Goal: Transaction & Acquisition: Purchase product/service

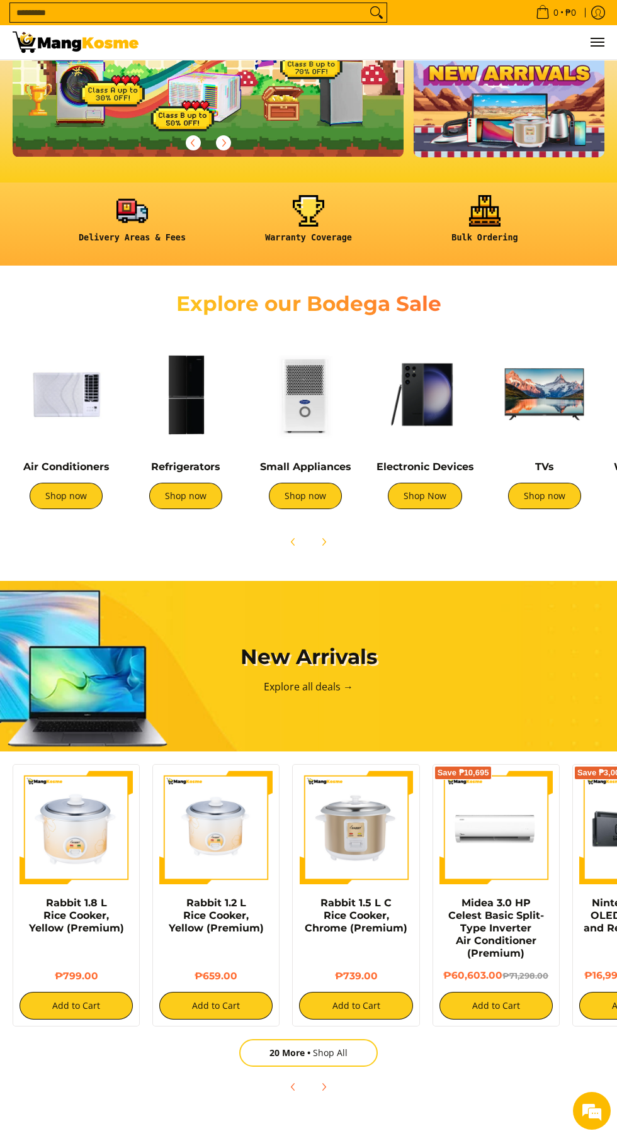
click at [186, 471] on link "Refrigerators" at bounding box center [185, 467] width 69 height 12
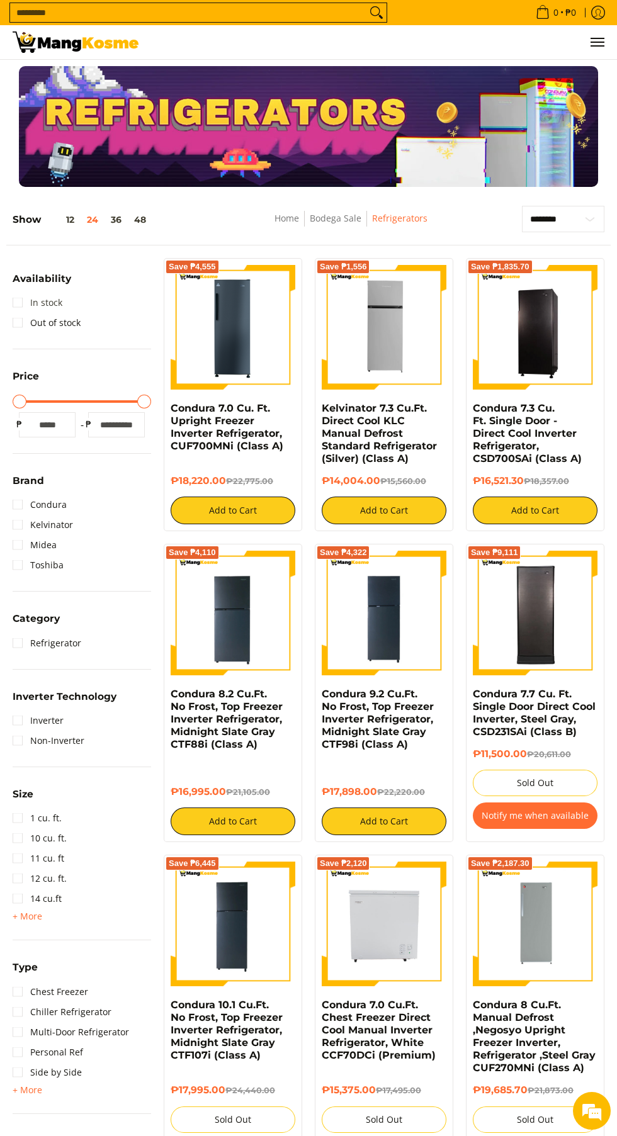
click at [19, 297] on link "In stock" at bounding box center [38, 303] width 50 height 20
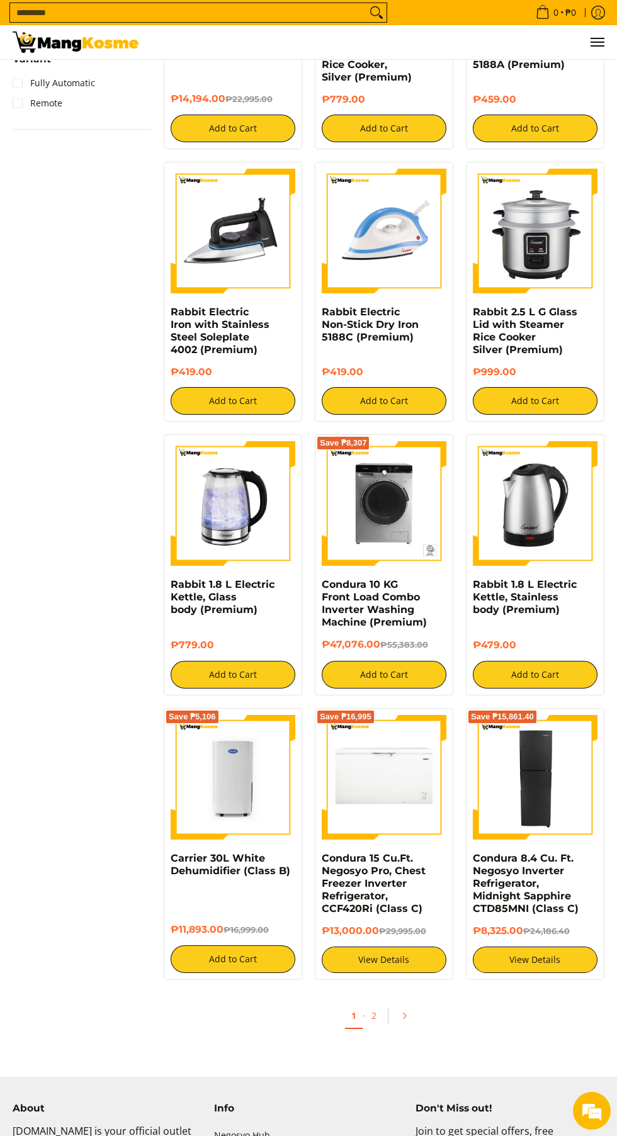
scroll to position [1448, 0]
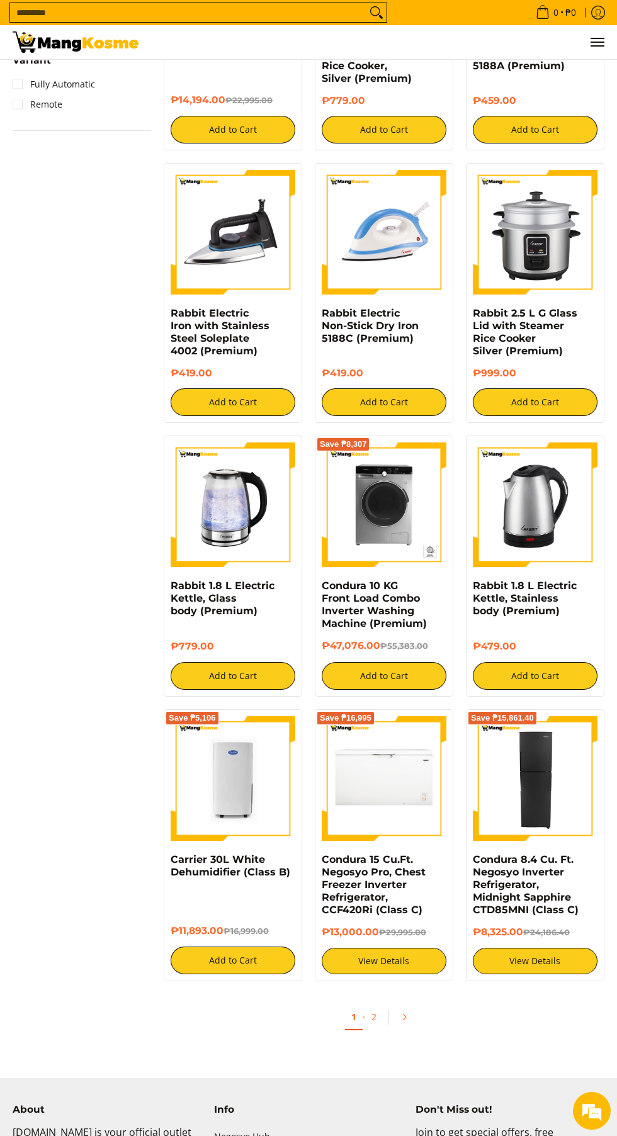
click at [514, 807] on img at bounding box center [535, 778] width 125 height 125
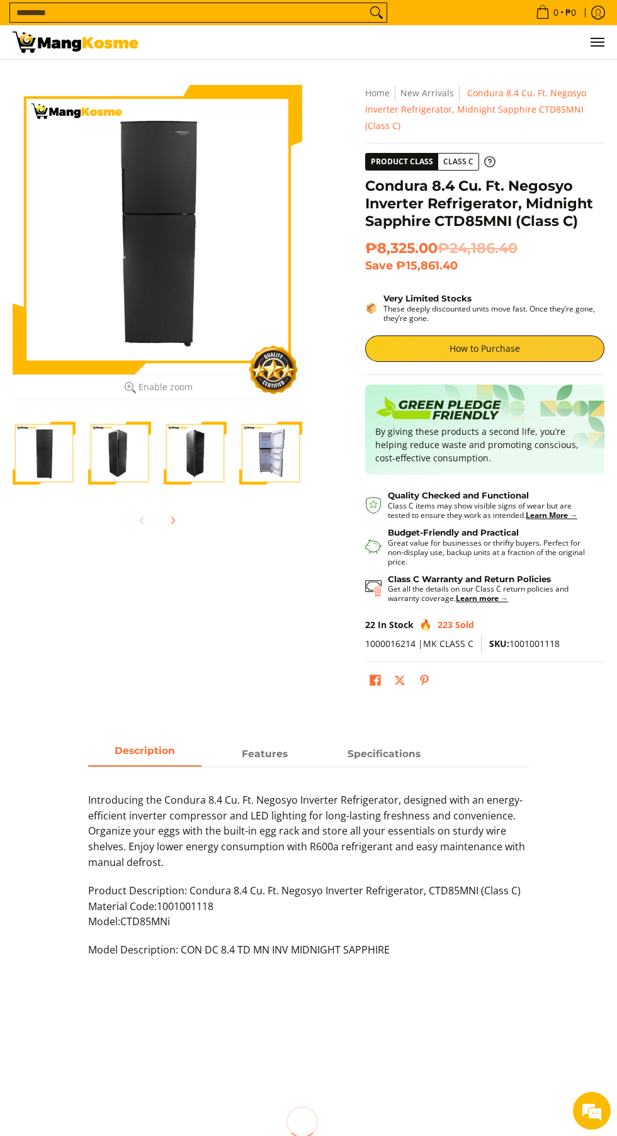
click at [106, 261] on div at bounding box center [158, 230] width 290 height 290
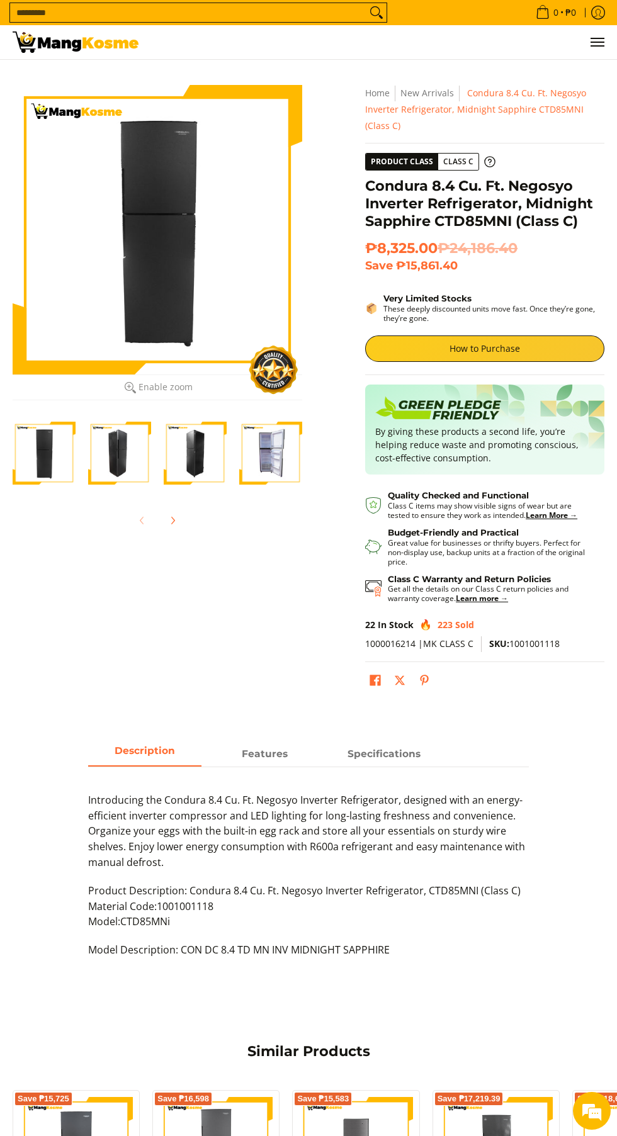
click at [147, 250] on div at bounding box center [158, 230] width 290 height 290
click at [273, 468] on img "Condura 8.4 Cu. Ft. Negosyo Inverter Refrigerator, Midnight Sapphire CTD85MNI (…" at bounding box center [270, 453] width 63 height 63
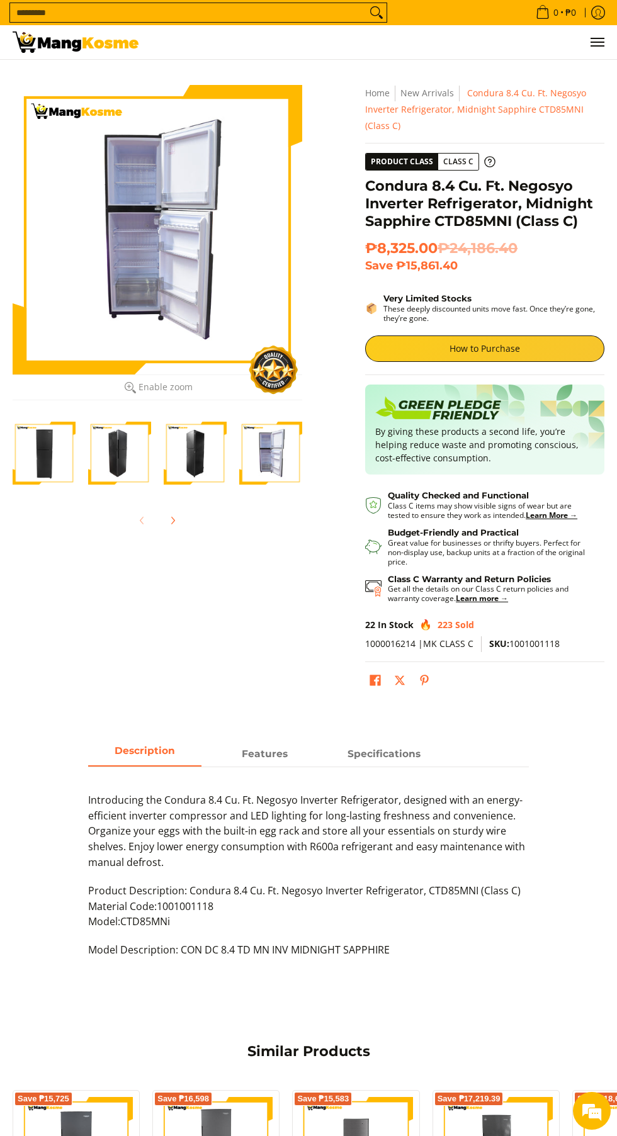
click at [198, 472] on img "Condura 8.4 Cu. Ft. Negosyo Inverter Refrigerator, Midnight Sapphire CTD85MNI (…" at bounding box center [195, 453] width 63 height 63
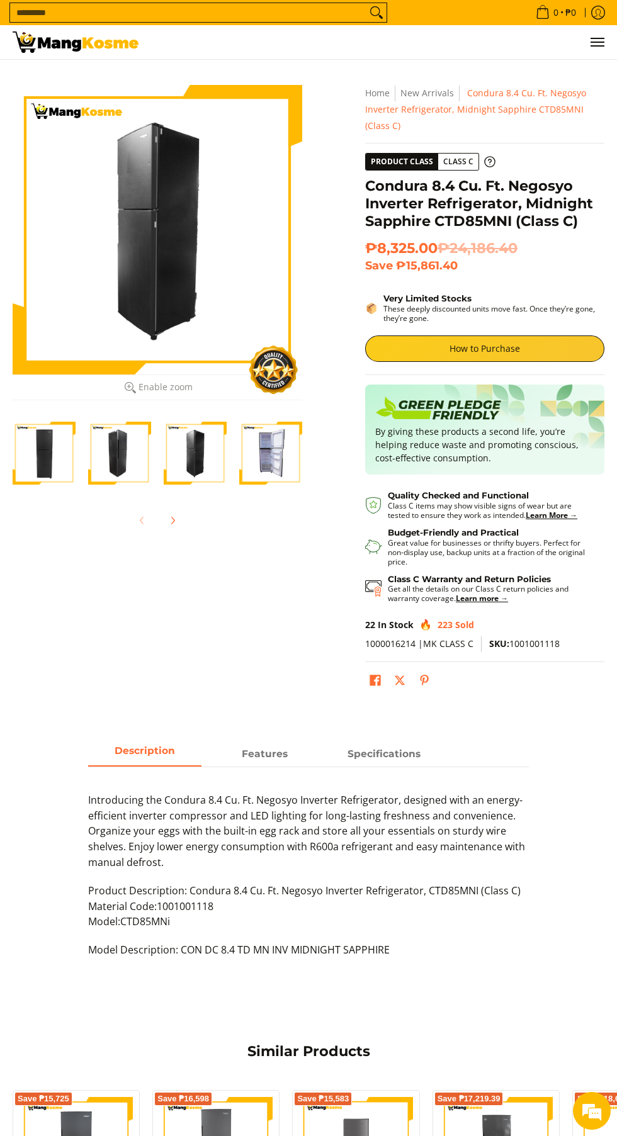
click at [149, 446] on img "Condura 8.4 Cu. Ft. Negosyo Inverter Refrigerator, Midnight Sapphire CTD85MNI (…" at bounding box center [119, 453] width 63 height 63
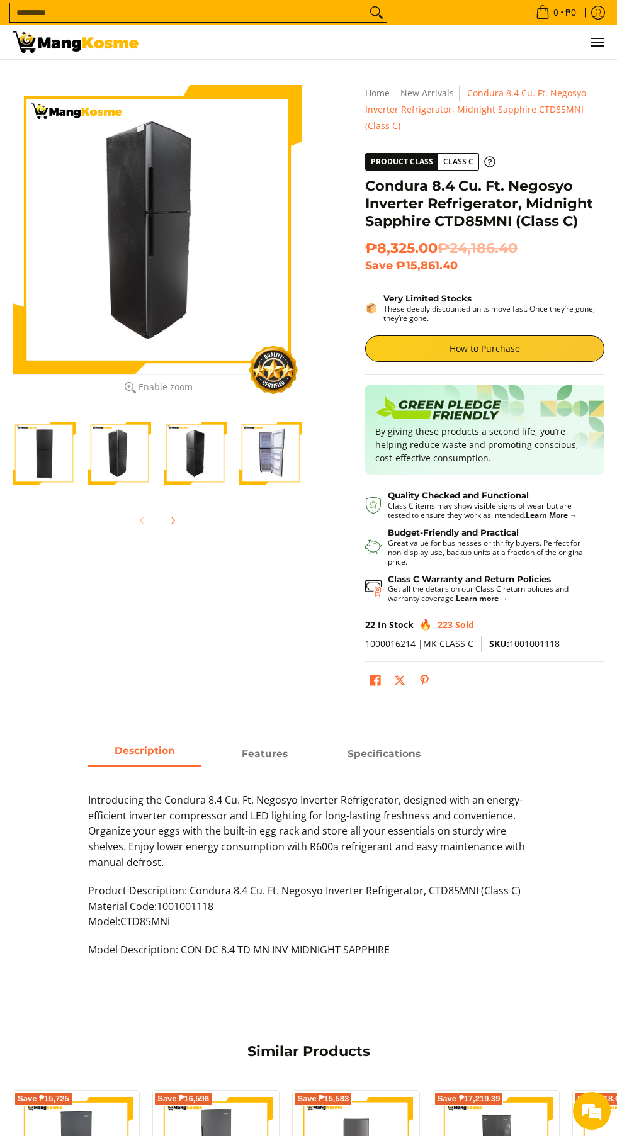
click at [125, 477] on img "Condura 8.4 Cu. Ft. Negosyo Inverter Refrigerator, Midnight Sapphire CTD85MNI (…" at bounding box center [119, 453] width 63 height 63
click at [213, 453] on img "Condura 8.4 Cu. Ft. Negosyo Inverter Refrigerator, Midnight Sapphire CTD85MNI (…" at bounding box center [195, 453] width 63 height 63
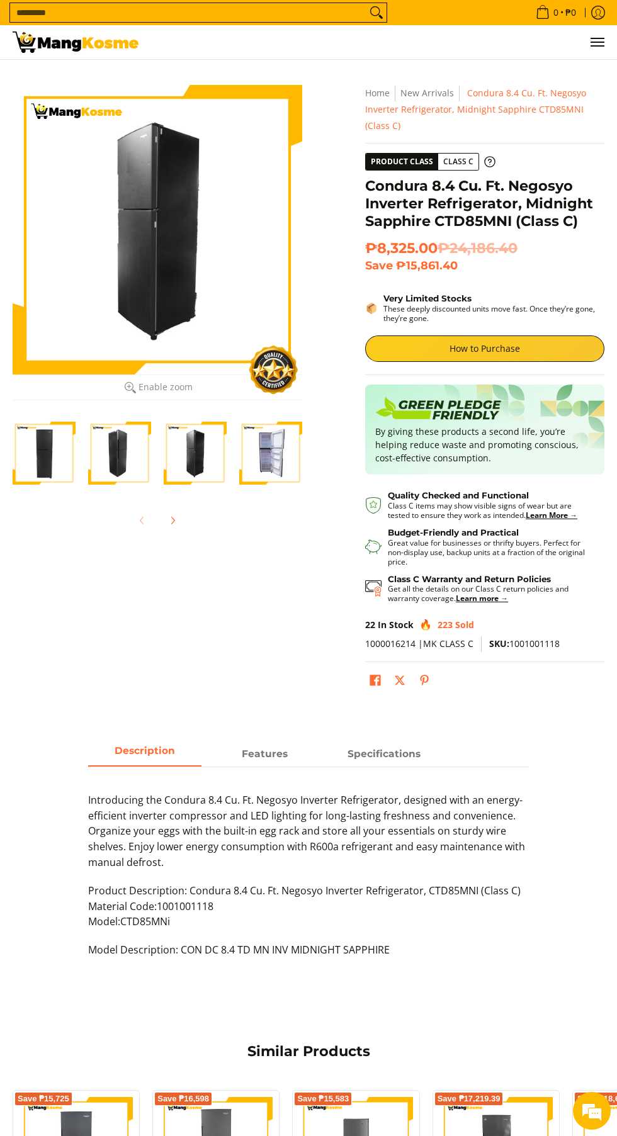
click at [162, 314] on div at bounding box center [158, 230] width 290 height 290
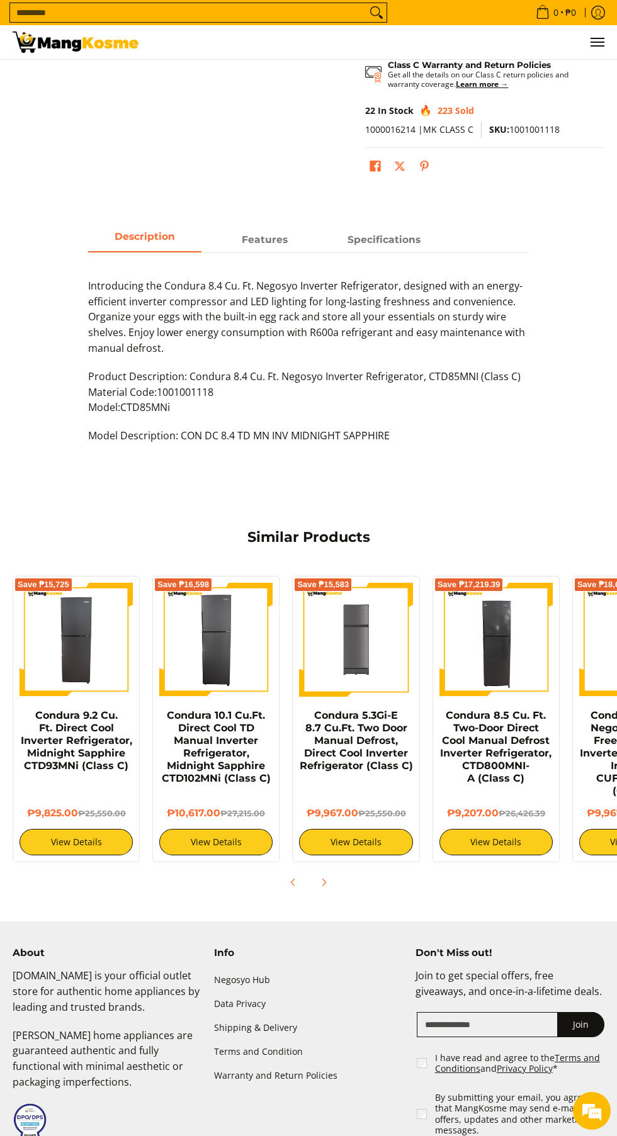
scroll to position [570, 0]
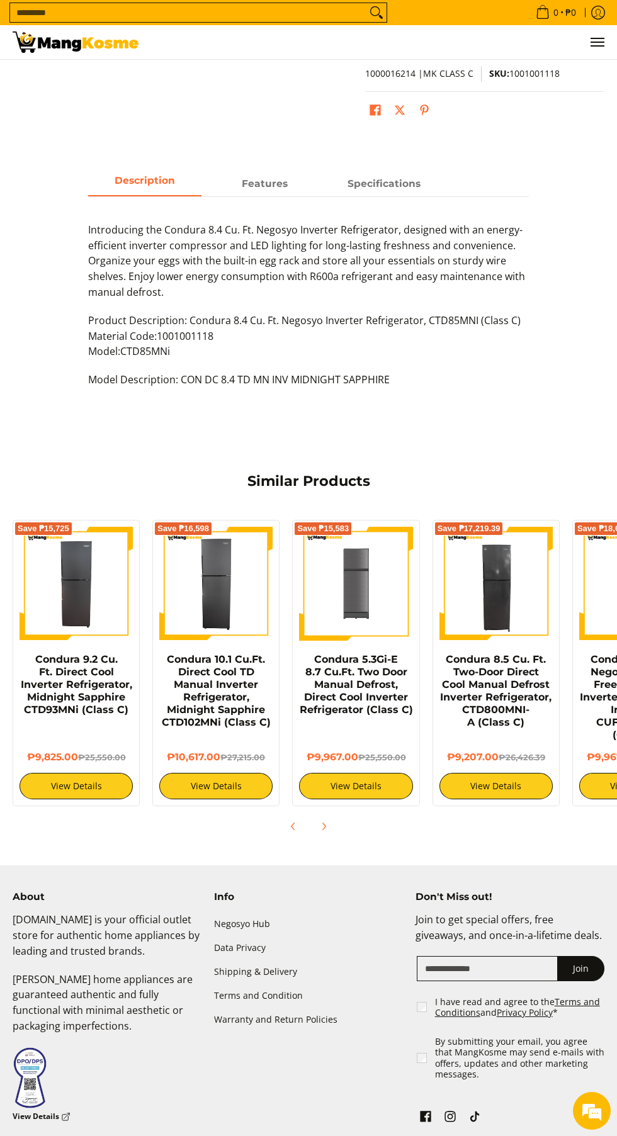
click at [73, 680] on link "Condura 9.2 Cu. Ft. Direct Cool Inverter Refrigerator, Midnight Sapphire CTD93M…" at bounding box center [76, 684] width 111 height 62
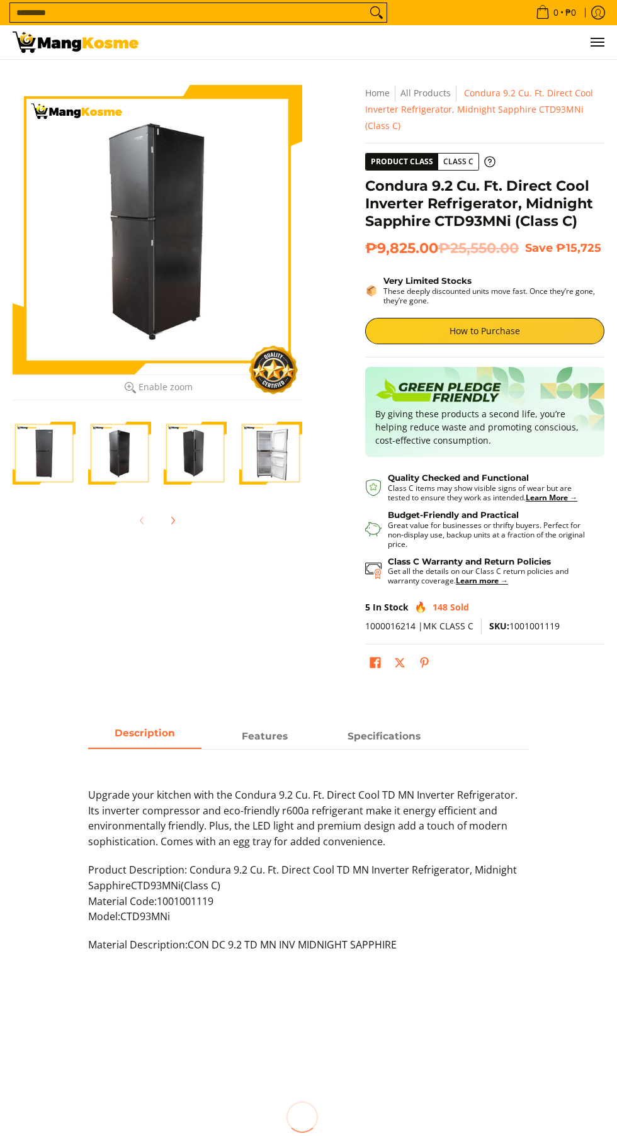
click at [132, 397] on button "Enable zoom Disable zoom" at bounding box center [158, 388] width 290 height 26
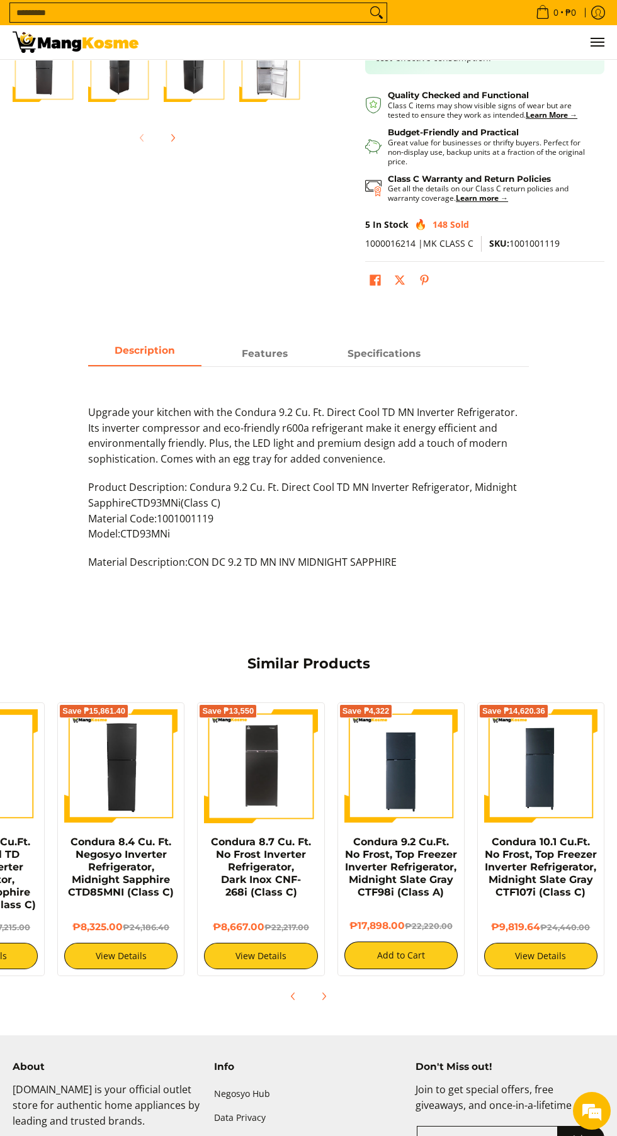
scroll to position [389, 0]
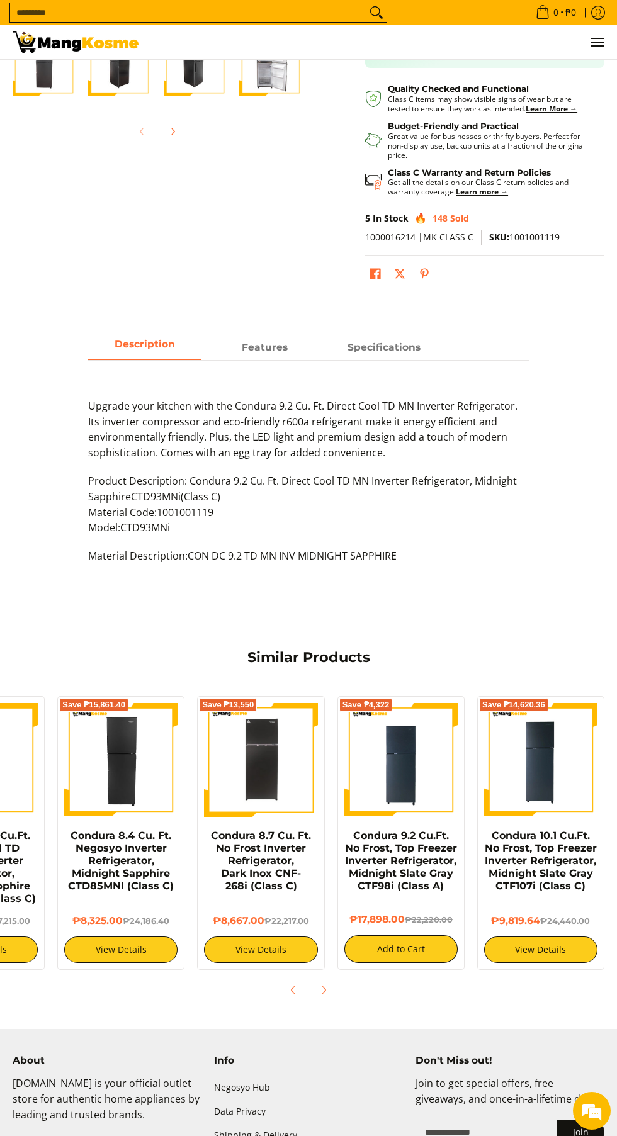
click at [535, 963] on link "View Details" at bounding box center [540, 950] width 113 height 26
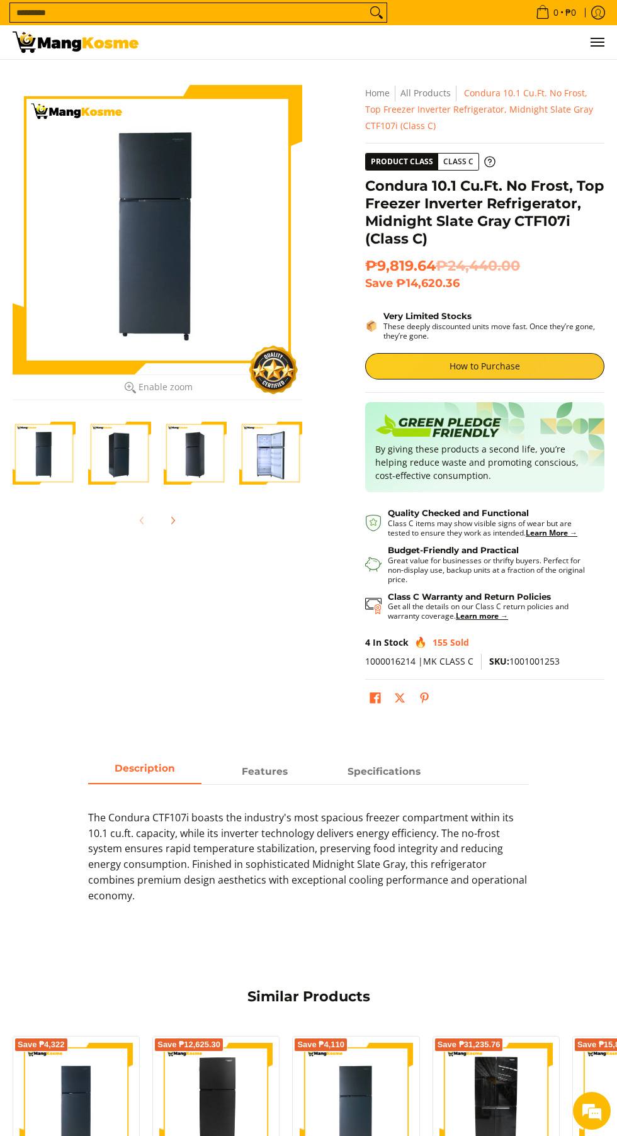
click at [52, 477] on img "Condura 10.1 Cu.Ft. No Frost, Top Freezer Inverter Refrigerator, Midnight Slate…" at bounding box center [44, 453] width 63 height 63
click at [147, 390] on span "Enable zoom" at bounding box center [165, 387] width 54 height 10
